Goal: Task Accomplishment & Management: Complete application form

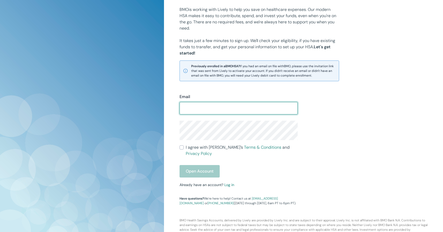
scroll to position [65, 0]
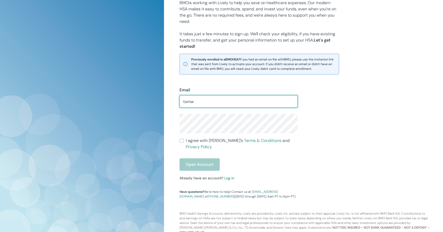
type input "tomw@noteableevents.com"
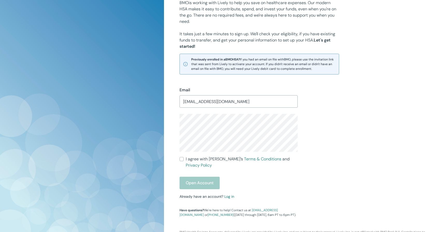
click at [184, 159] on label "I agree with Lively’s Terms & Conditions and Privacy Policy" at bounding box center [239, 162] width 118 height 12
click at [184, 159] on input "I agree with Lively’s Terms & Conditions and Privacy Policy" at bounding box center [182, 159] width 4 height 4
checkbox input "true"
click at [244, 159] on link "Terms & Conditions" at bounding box center [262, 158] width 37 height 5
click at [211, 177] on button "Open Account" at bounding box center [200, 183] width 40 height 12
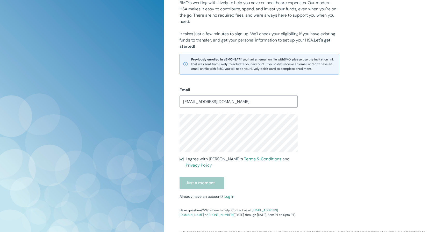
click at [196, 182] on div "Just a moment" at bounding box center [239, 183] width 118 height 12
